Goal: Task Accomplishment & Management: Use online tool/utility

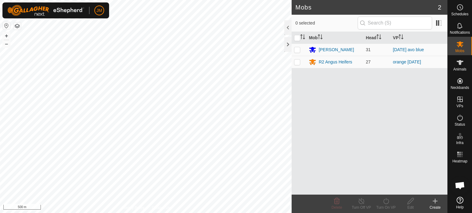
scroll to position [413, 0]
click at [134, 208] on div "Privacy Policy Contact Us + – ⇧ i 50 m" at bounding box center [145, 106] width 291 height 213
click at [434, 201] on icon at bounding box center [434, 201] width 7 height 7
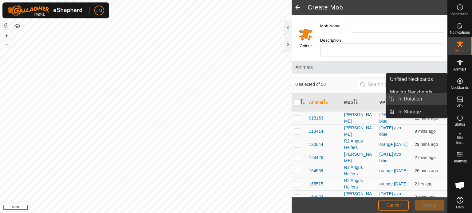
click at [427, 99] on link "In Rotation" at bounding box center [420, 99] width 52 height 12
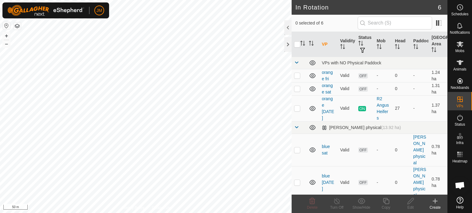
click at [432, 203] on icon at bounding box center [434, 201] width 7 height 7
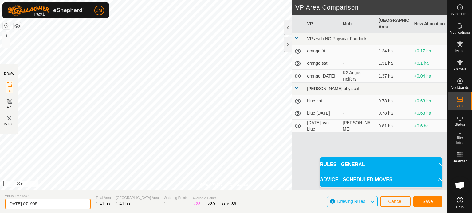
click at [53, 202] on input "[DATE] 071905" at bounding box center [48, 204] width 86 height 11
type input "2"
type input "orange [DATE]"
click at [430, 203] on span "Save" at bounding box center [427, 201] width 10 height 5
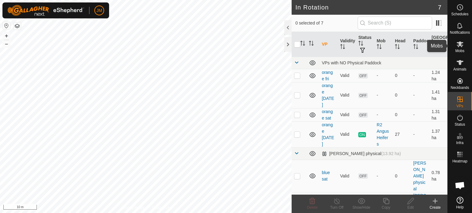
click at [459, 43] on icon at bounding box center [459, 44] width 7 height 6
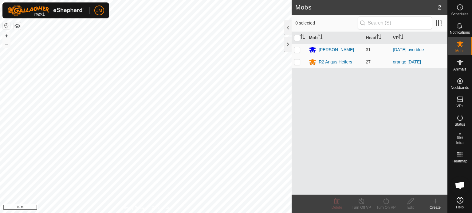
click at [296, 63] on p-checkbox at bounding box center [297, 62] width 6 height 5
checkbox input "true"
click at [386, 201] on icon at bounding box center [386, 201] width 8 height 7
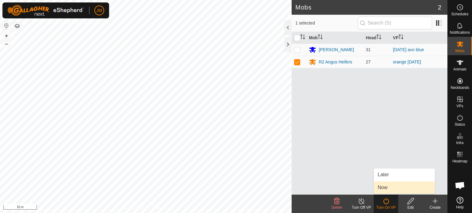
click at [389, 188] on link "Now" at bounding box center [404, 188] width 61 height 12
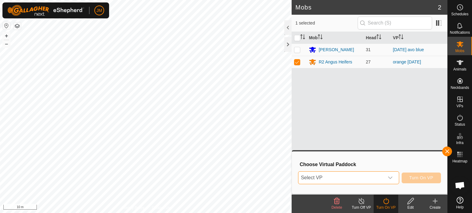
click at [380, 178] on span "Select VP" at bounding box center [341, 178] width 86 height 12
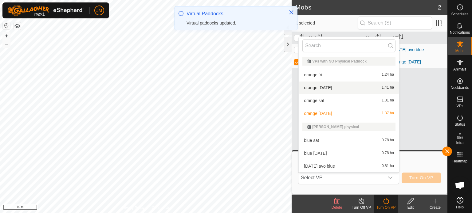
click at [341, 87] on li "orange [DATE] 1.41 ha" at bounding box center [348, 88] width 100 height 12
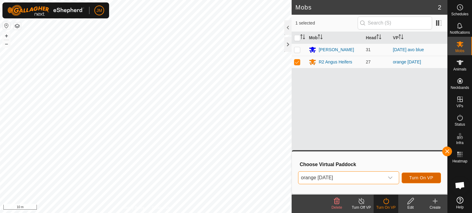
click at [420, 179] on span "Turn On VP" at bounding box center [421, 178] width 24 height 5
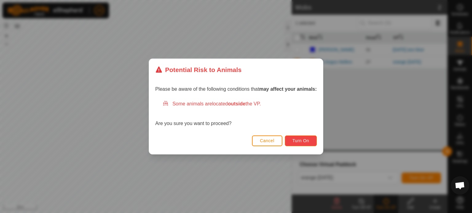
click at [315, 141] on button "Turn On" at bounding box center [301, 141] width 32 height 11
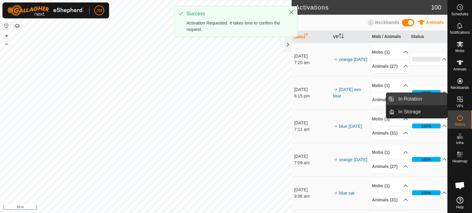
click at [432, 101] on link "In Rotation" at bounding box center [420, 99] width 52 height 12
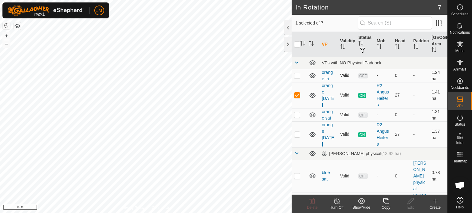
click at [297, 76] on p-checkbox at bounding box center [297, 75] width 6 height 5
checkbox input "true"
click at [296, 94] on p-checkbox at bounding box center [297, 95] width 6 height 5
checkbox input "false"
click at [297, 114] on p-checkbox at bounding box center [297, 114] width 6 height 5
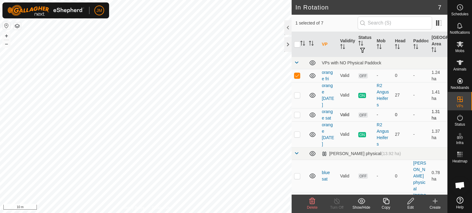
checkbox input "true"
click at [313, 202] on icon at bounding box center [311, 201] width 7 height 7
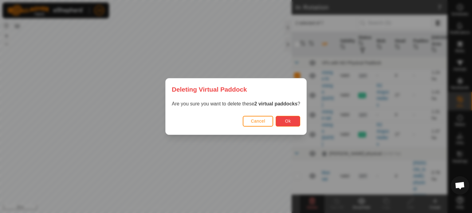
click at [296, 120] on button "Ok" at bounding box center [287, 121] width 25 height 11
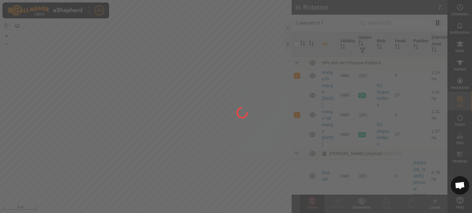
checkbox input "false"
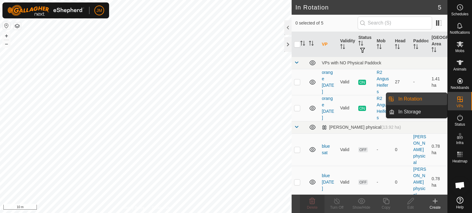
click at [426, 100] on link "In Rotation" at bounding box center [420, 99] width 52 height 12
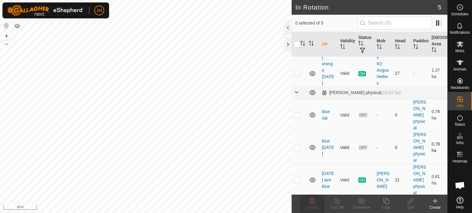
scroll to position [36, 0]
click at [347, 45] on div "In Rotation 5 0 selected of 5 VP Validity Status Mob Head Paddock Grazing Area …" at bounding box center [223, 106] width 447 height 213
click at [297, 146] on p-checkbox at bounding box center [297, 146] width 6 height 5
click at [314, 203] on icon at bounding box center [312, 201] width 6 height 6
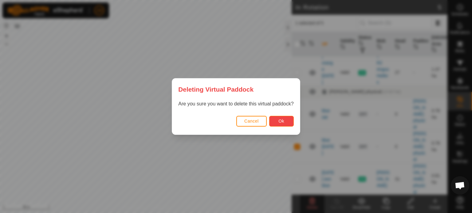
click at [288, 122] on button "Ok" at bounding box center [281, 121] width 25 height 11
checkbox input "false"
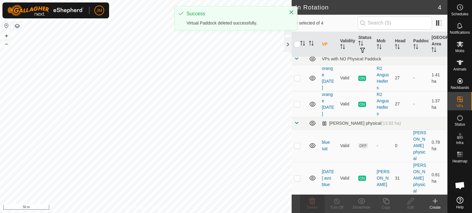
scroll to position [0, 0]
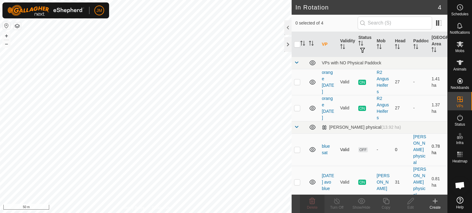
click at [298, 149] on p-checkbox at bounding box center [297, 149] width 6 height 5
checkbox input "true"
click at [313, 202] on icon at bounding box center [312, 201] width 6 height 6
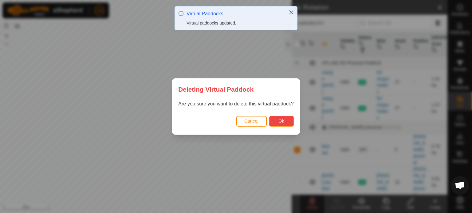
click at [288, 122] on button "Ok" at bounding box center [281, 121] width 25 height 11
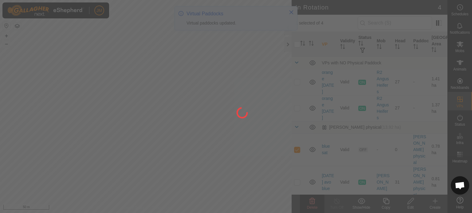
checkbox input "false"
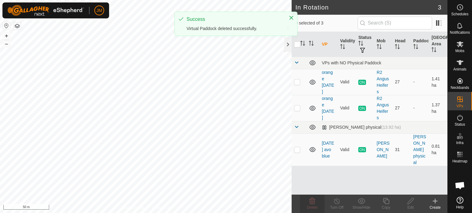
click at [435, 199] on icon at bounding box center [434, 201] width 7 height 7
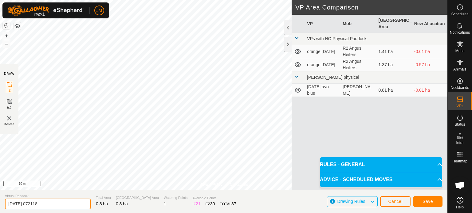
click at [58, 204] on input "[DATE] 072118" at bounding box center [48, 204] width 86 height 11
type input "2"
type input "[DATE] blue"
click at [423, 202] on span "Save" at bounding box center [427, 201] width 10 height 5
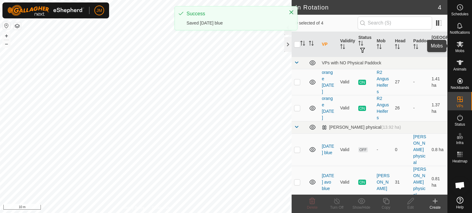
click at [462, 44] on icon at bounding box center [459, 44] width 7 height 7
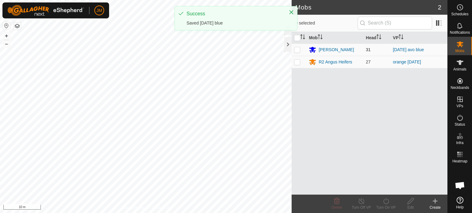
click at [297, 50] on p-checkbox at bounding box center [297, 49] width 6 height 5
checkbox input "true"
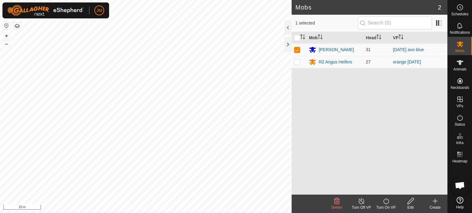
click at [386, 201] on icon at bounding box center [386, 201] width 8 height 7
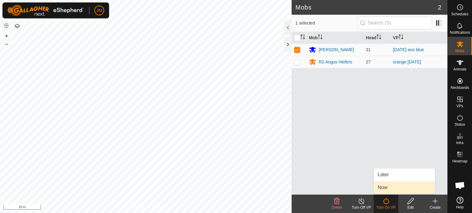
click at [387, 187] on link "Now" at bounding box center [404, 188] width 61 height 12
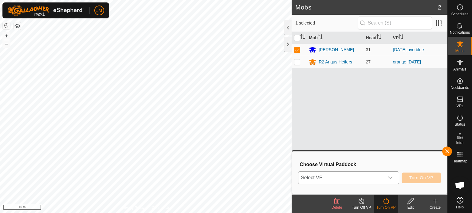
click at [377, 178] on span "Select VP" at bounding box center [341, 178] width 86 height 12
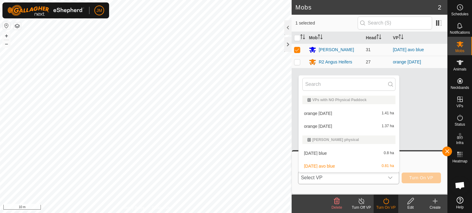
click at [368, 150] on li "[DATE] blue 0.8 ha" at bounding box center [348, 153] width 100 height 12
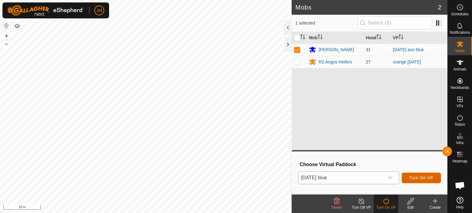
click at [413, 179] on span "Turn On VP" at bounding box center [421, 178] width 24 height 5
